Goal: Navigation & Orientation: Go to known website

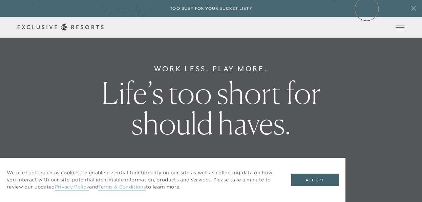
click at [366, 9] on div "Too busy for your bucket list?" at bounding box center [211, 8] width 422 height 17
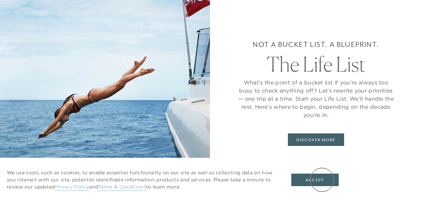
drag, startPoint x: 322, startPoint y: 180, endPoint x: 330, endPoint y: 172, distance: 11.5
click at [322, 180] on button "Accept" at bounding box center [314, 180] width 47 height 13
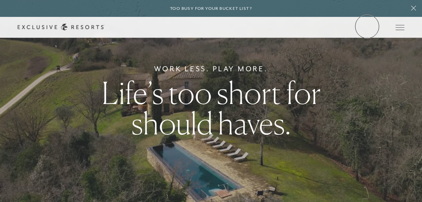
click at [0, 0] on link "Member Login" at bounding box center [0, 0] width 0 height 0
